Goal: Task Accomplishment & Management: Complete application form

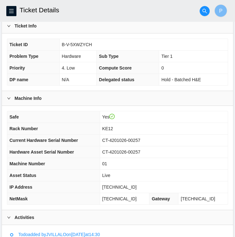
scroll to position [118, 0]
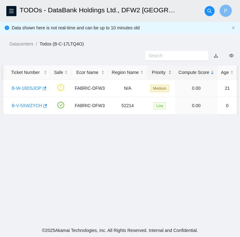
scroll to position [0, 10]
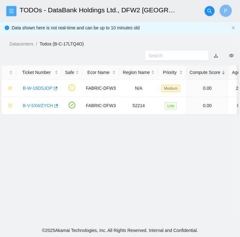
click at [13, 11] on icon "menu" at bounding box center [11, 11] width 4 height 4
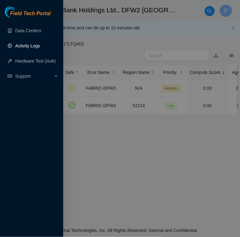
click at [23, 45] on link "Activity Logs" at bounding box center [27, 45] width 25 height 5
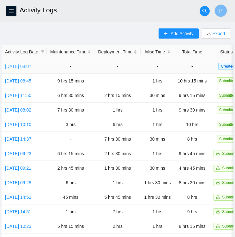
click at [28, 68] on link "[DATE] 08:07" at bounding box center [18, 66] width 26 height 5
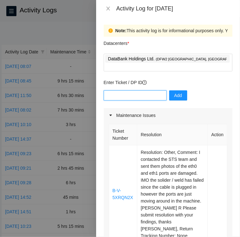
click at [138, 90] on input "text" at bounding box center [135, 95] width 63 height 10
type input "DP83438"
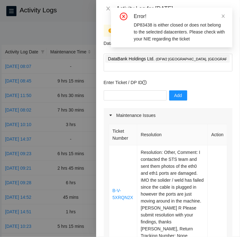
click at [222, 16] on icon "close" at bounding box center [223, 16] width 4 height 4
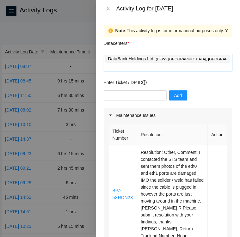
click at [216, 59] on div "DataBank Holdings Ltd. ( DFW2 [GEOGRAPHIC_DATA], [GEOGRAPHIC_DATA] )" at bounding box center [167, 62] width 125 height 16
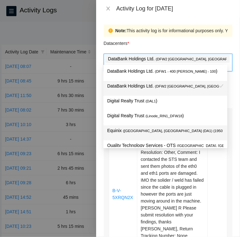
click at [150, 130] on span "( [GEOGRAPHIC_DATA], [GEOGRAPHIC_DATA] (DA1) {1950 [PERSON_NAME]}5b gr" at bounding box center [193, 131] width 140 height 4
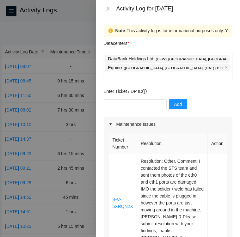
click at [207, 42] on div "Datacenters *" at bounding box center [168, 45] width 128 height 17
click at [134, 99] on input "text" at bounding box center [135, 104] width 63 height 10
type input "dp83438"
click at [152, 99] on input "text" at bounding box center [135, 104] width 63 height 10
type input "DP606600"
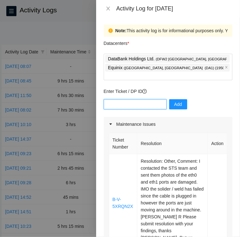
click at [141, 99] on input "text" at bounding box center [135, 104] width 63 height 10
type input "DP60660"
click at [138, 99] on input "text" at bounding box center [135, 104] width 63 height 10
type input "dp60600."
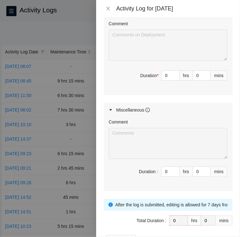
scroll to position [463, 0]
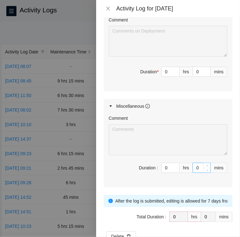
click at [193, 172] on input "0" at bounding box center [201, 167] width 17 height 9
type input "30"
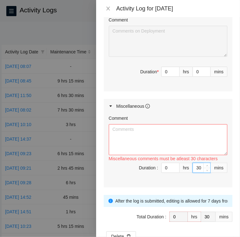
type input "30"
click at [186, 150] on textarea "Comment" at bounding box center [168, 139] width 118 height 31
click at [200, 136] on textarea "Comment" at bounding box center [168, 139] width 118 height 31
paste textarea "Activity Log [DATE] Upon arrival there were two low priority tickets in the por…"
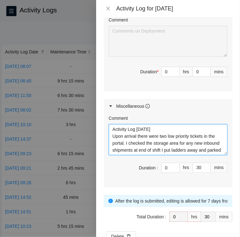
scroll to position [0, 0]
type textarea "Activity Log [DATE] Upon arrival there were two low priority tickets in the por…"
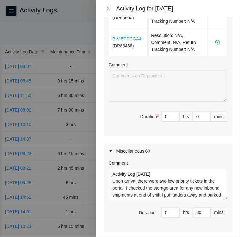
scroll to position [418, 0]
click at [162, 121] on input "0" at bounding box center [170, 116] width 18 height 9
type input "5"
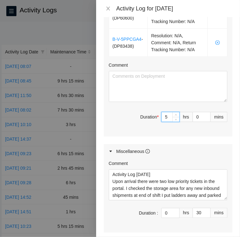
type input "5"
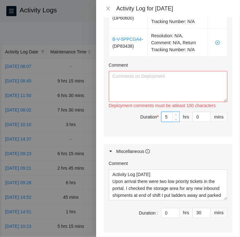
type input "5"
click at [167, 92] on textarea "Comment" at bounding box center [168, 86] width 118 height 31
click at [143, 77] on textarea "Comment" at bounding box center [168, 86] width 118 height 31
paste textarea "DP60660 DWDM dfw6: Migrate circuits to DWDM dfw1 • [KC02 / DWDM-DFW13 / grv3-1/…"
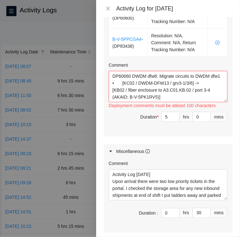
scroll to position [165, 0]
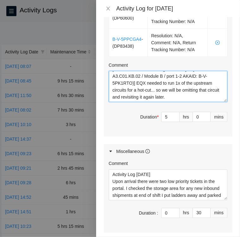
click at [185, 98] on textarea "DP60660 DWDM dfw6: Migrate circuits to DWDM dfw1 • [KC02 / DWDM-DFW13 / grv3-1/…" at bounding box center [168, 86] width 118 height 31
paste textarea "DP83438 Ran the following cables from KC02 to KA02 • [KC02 / DWDM-DFW13 / grv4-…"
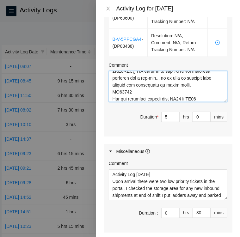
scroll to position [227, 0]
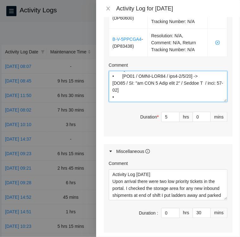
click at [123, 97] on textarea "Comment" at bounding box center [168, 86] width 118 height 31
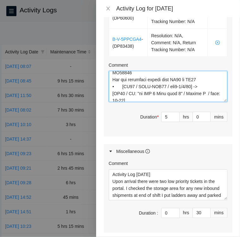
scroll to position [183, 0]
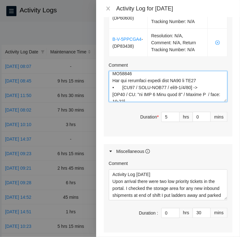
click at [202, 92] on textarea "Comment" at bounding box center [168, 86] width 118 height 31
click at [170, 93] on textarea "Comment" at bounding box center [168, 86] width 118 height 31
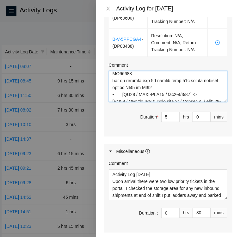
click at [207, 91] on textarea "Comment" at bounding box center [168, 86] width 118 height 31
click at [147, 98] on textarea "Comment" at bounding box center [168, 86] width 118 height 31
click at [211, 92] on textarea "Comment" at bounding box center [168, 86] width 118 height 31
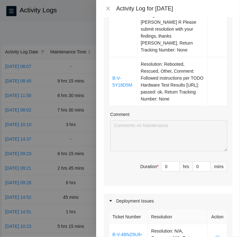
scroll to position [194, 0]
type textarea "LO22779 IPSU dol1: Sitamet consecte ad ELIT sed9 • [DO56 / EIUS-TEM78 / inc6-6/…"
type input "1"
type input "6"
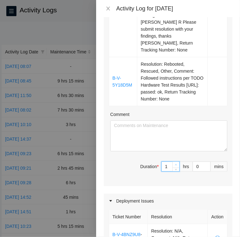
click at [175, 164] on icon "up" at bounding box center [176, 165] width 2 height 2
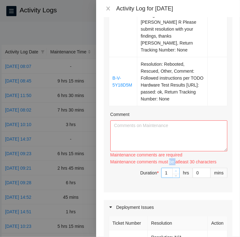
click at [172, 163] on div "Maintenance comments must be atleast 30 characters" at bounding box center [168, 161] width 117 height 7
type input "2"
type input "7"
drag, startPoint x: 172, startPoint y: 163, endPoint x: 173, endPoint y: 170, distance: 6.7
click at [174, 170] on span "up" at bounding box center [176, 171] width 4 height 4
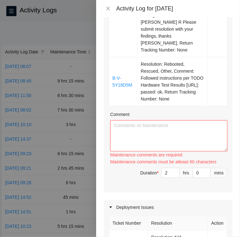
click at [181, 139] on textarea "Comment" at bounding box center [168, 135] width 117 height 31
click at [134, 129] on textarea "Comment" at bounding box center [168, 135] width 117 height 31
paste textarea "Ticket B-V-5XRQN2X KH05 #01 • Located Rack KH05 Machine 01 and verified SN: CT-…"
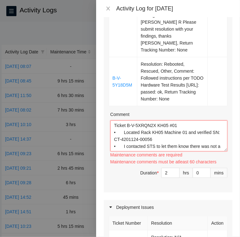
scroll to position [19, 0]
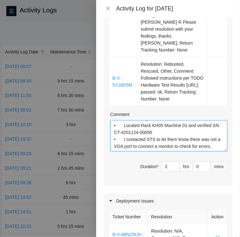
click at [131, 139] on textarea "Ticket B-V-5XRQN2X KH05 #01 • Located Rack KH05 Machine 01 and verified SN: CT-…" at bounding box center [168, 135] width 117 height 31
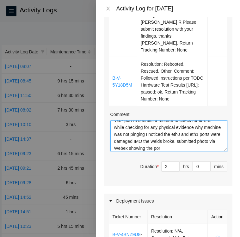
scroll to position [40, 0]
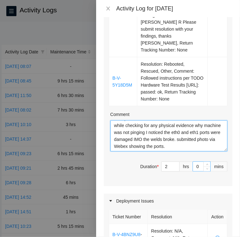
type textarea "Ticket B-V-5XRQN2X KH05 #01 • Located Rack KH05 Machine 01 and verified SN: CT-…"
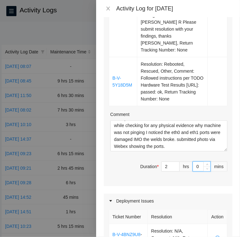
click at [193, 166] on input "0" at bounding box center [201, 166] width 17 height 9
type input "30"
type input "8"
type input "0"
type input "30"
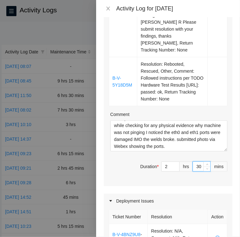
click at [194, 187] on div "Maintenance Issues Ticket Number Resolution Action B-V-5XRQN2X Resolution: Othe…" at bounding box center [168, 188] width 128 height 533
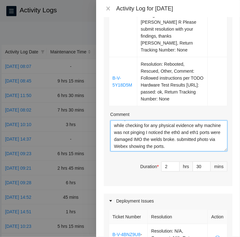
click at [136, 145] on textarea "Ticket B-V-5XRQN2X KH05 #01 • Located Rack KH05 Machine 01 and verified SN: CT-…" at bounding box center [168, 135] width 117 height 31
paste textarea "Ticket B-V-5Y18D5M KH05 #19 • Located Rack KH05 Machine 19 and verified SN: CT-…"
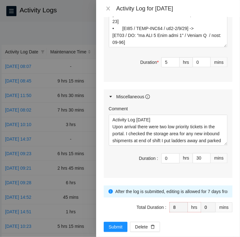
scroll to position [486, 0]
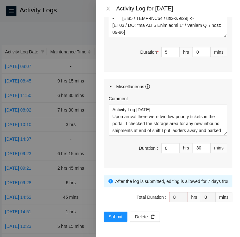
type textarea "Ticket B-V-5XRQN2X KH05 #01 • Located Rack KH05 Machine 01 and verified SN: CT-…"
type input "4"
type input "7"
click at [174, 56] on span "down" at bounding box center [176, 54] width 4 height 4
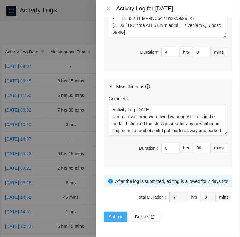
click at [112, 214] on span "Submit" at bounding box center [116, 216] width 14 height 7
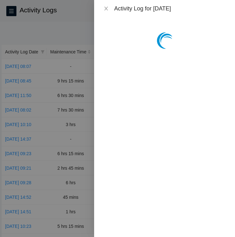
scroll to position [0, 0]
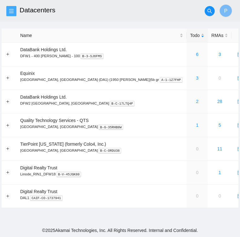
click at [13, 10] on icon "menu" at bounding box center [11, 11] width 5 height 5
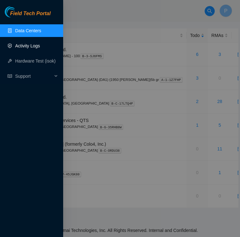
click at [30, 47] on link "Activity Logs" at bounding box center [27, 45] width 25 height 5
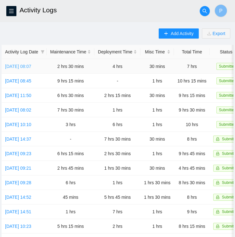
click at [23, 64] on link "[DATE] 08:07" at bounding box center [18, 66] width 26 height 5
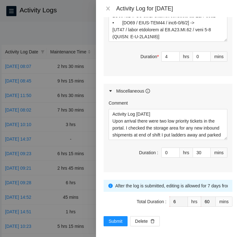
scroll to position [486, 0]
